Goal: Information Seeking & Learning: Learn about a topic

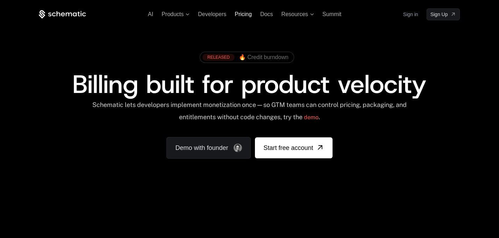
click at [248, 14] on span "Pricing" at bounding box center [242, 14] width 17 height 6
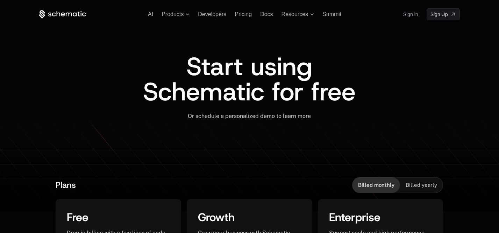
click at [412, 182] on span "Billed yearly" at bounding box center [420, 184] width 31 height 7
click at [375, 180] on div "Billed monthly" at bounding box center [376, 184] width 48 height 15
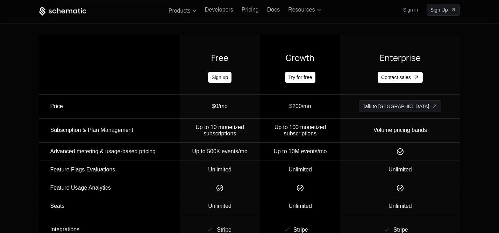
scroll to position [718, 0]
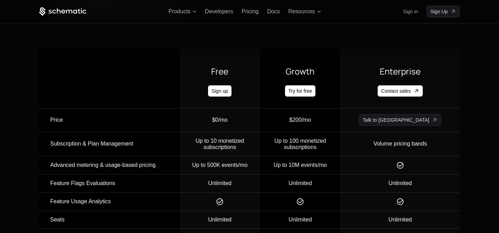
drag, startPoint x: 496, startPoint y: 101, endPoint x: 500, endPoint y: 71, distance: 29.9
click at [498, 71] on html "AI Products Developers Pricing Docs Resources Summit Sign in Sign Up Start usin…" at bounding box center [249, 236] width 499 height 1908
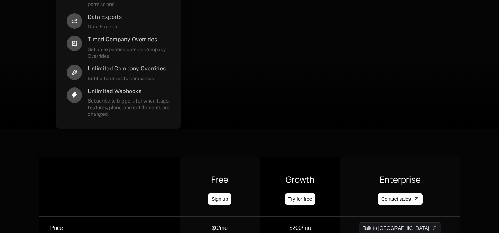
scroll to position [0, 0]
